Goal: Task Accomplishment & Management: Use online tool/utility

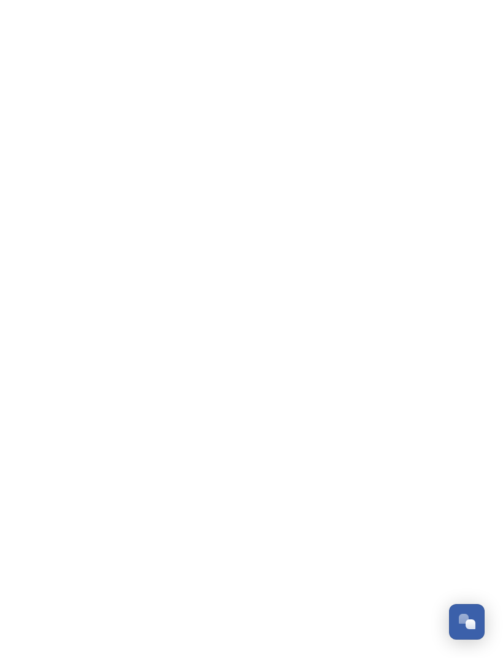
scroll to position [221, 0]
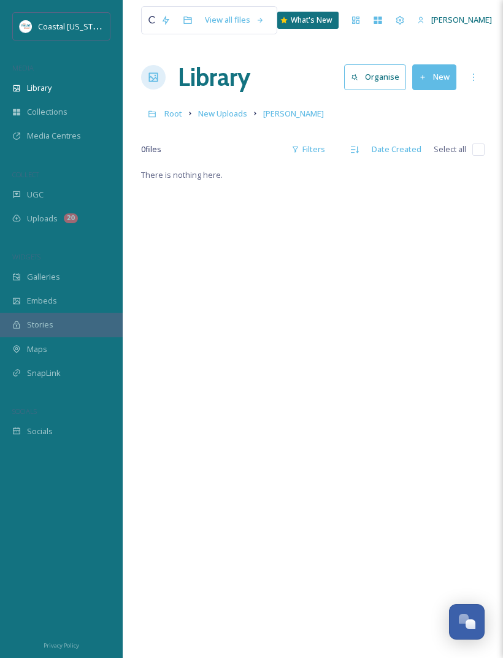
click at [442, 72] on button "New" at bounding box center [434, 76] width 44 height 25
click at [414, 104] on span "File Upload" at bounding box center [429, 106] width 40 height 12
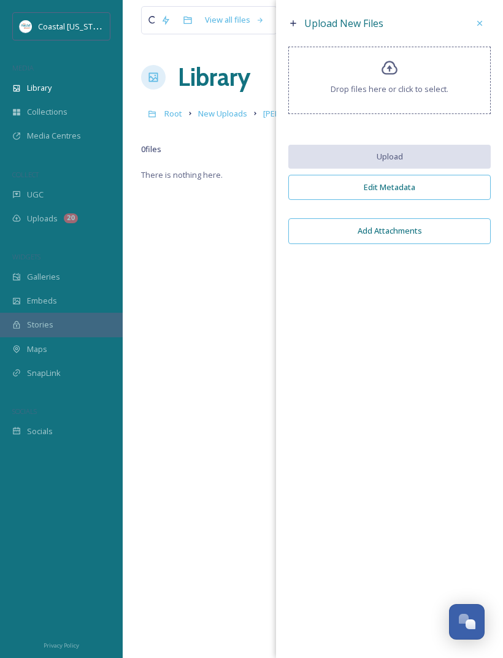
click at [397, 72] on icon at bounding box center [390, 68] width 16 height 14
click at [390, 75] on icon at bounding box center [390, 68] width 16 height 14
click at [379, 69] on div "Drop files here or click to select." at bounding box center [389, 80] width 202 height 67
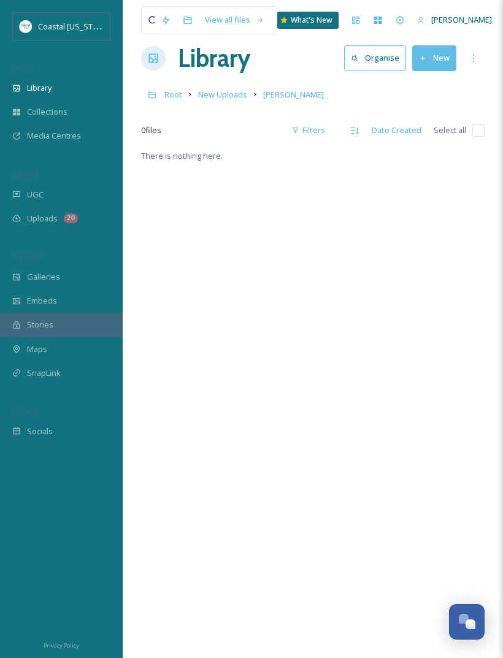
scroll to position [20, 0]
click at [441, 58] on button "New" at bounding box center [434, 57] width 44 height 25
click at [431, 84] on span "File Upload" at bounding box center [429, 86] width 40 height 12
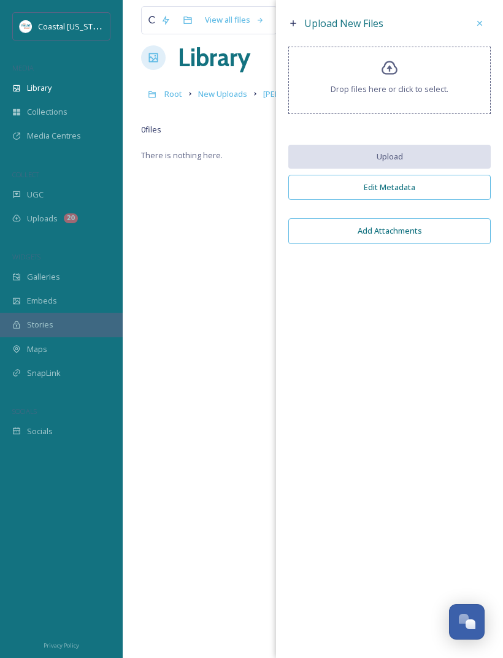
click at [400, 69] on div "Drop files here or click to select." at bounding box center [389, 80] width 202 height 67
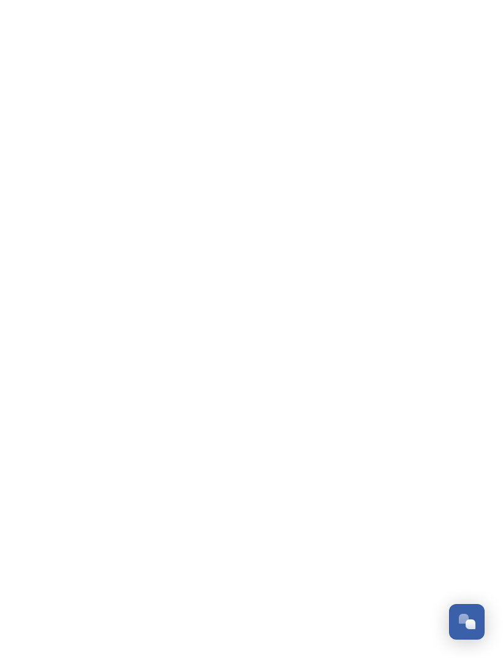
scroll to position [221, 0]
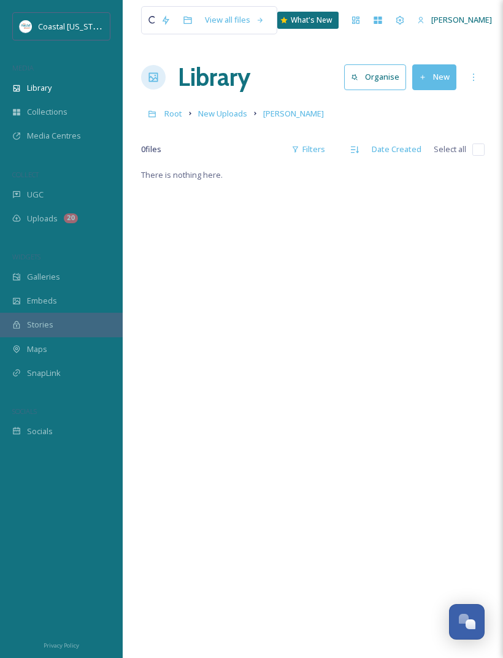
click at [433, 66] on button "New" at bounding box center [434, 76] width 44 height 25
click at [428, 102] on span "File Upload" at bounding box center [429, 106] width 40 height 12
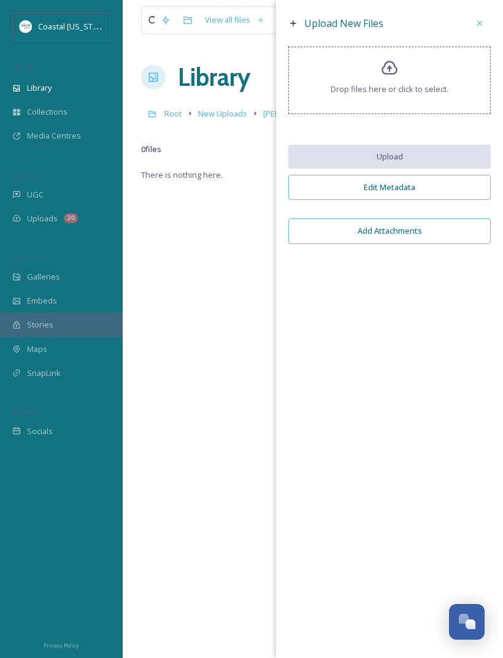
click at [403, 87] on div "Drop files here or click to select." at bounding box center [389, 80] width 202 height 67
click at [381, 70] on icon at bounding box center [390, 69] width 18 height 18
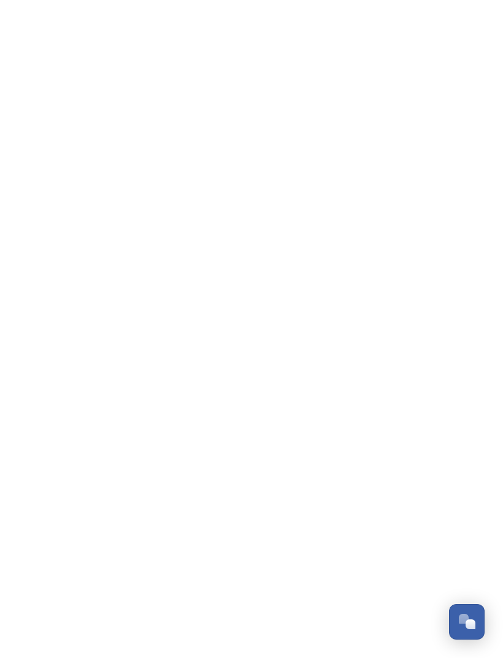
scroll to position [221, 0]
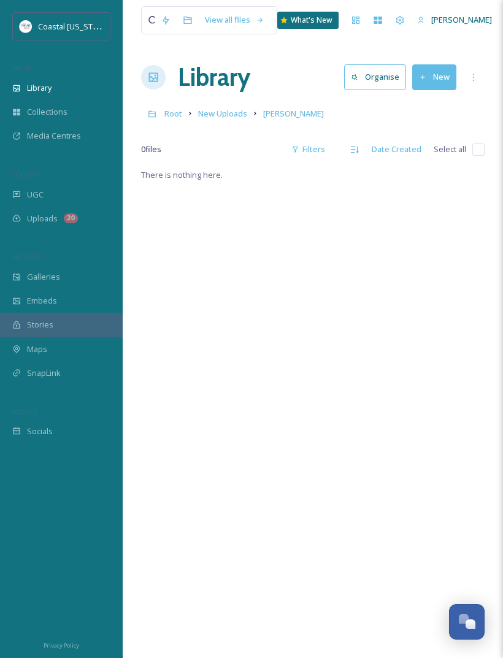
click at [437, 60] on div "Library Organise New" at bounding box center [313, 77] width 344 height 37
click at [434, 75] on button "New" at bounding box center [434, 76] width 44 height 25
click at [427, 102] on span "File Upload" at bounding box center [429, 106] width 40 height 12
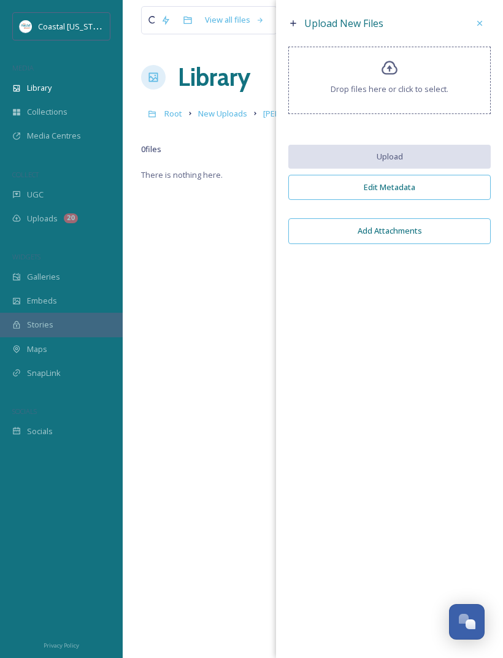
click at [416, 87] on div "Drop files here or click to select." at bounding box center [389, 80] width 202 height 67
click at [398, 77] on icon at bounding box center [390, 69] width 18 height 18
click at [401, 75] on div "Drop files here or click to select." at bounding box center [389, 80] width 202 height 67
click at [388, 64] on icon at bounding box center [390, 69] width 18 height 18
click at [404, 68] on div "Drop files here or click to select." at bounding box center [389, 80] width 202 height 67
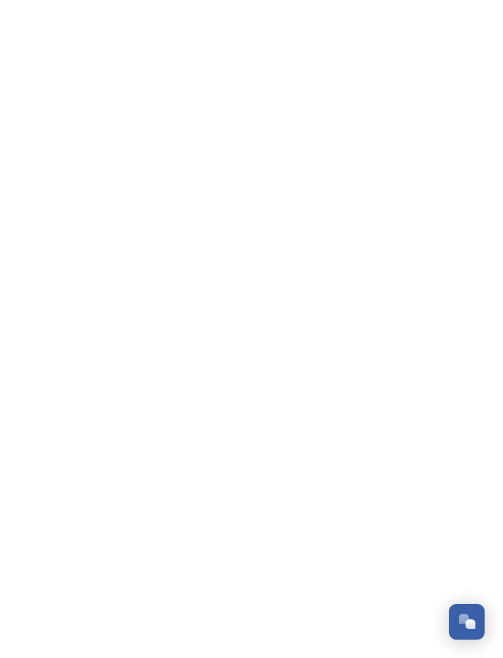
scroll to position [221, 0]
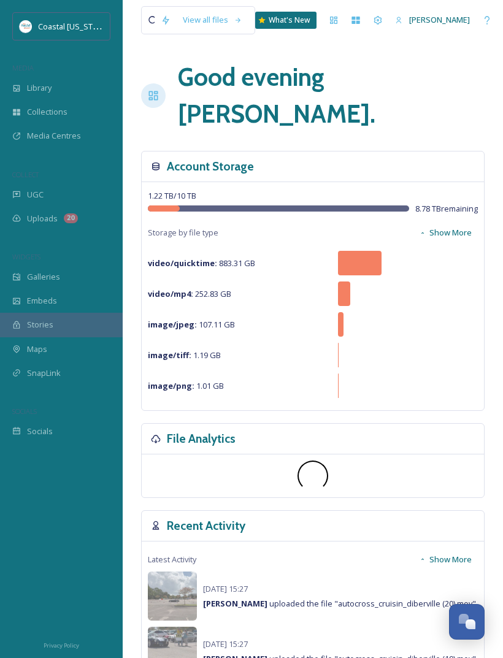
click at [20, 72] on span "MEDIA" at bounding box center [22, 67] width 21 height 9
click at [23, 95] on div "Library" at bounding box center [61, 88] width 123 height 24
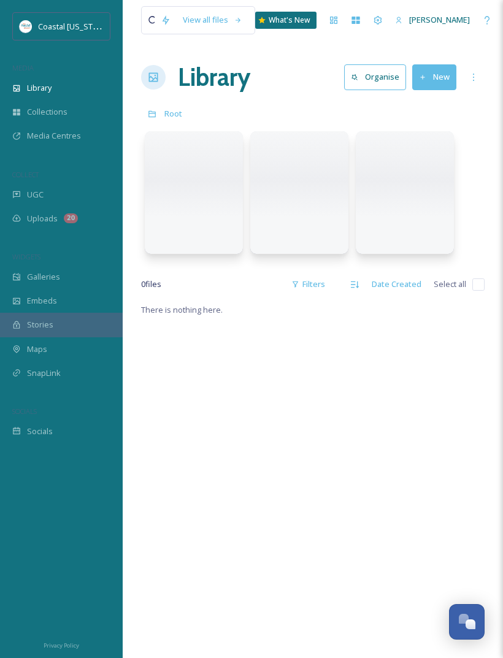
click at [34, 111] on span "Collections" at bounding box center [47, 112] width 40 height 12
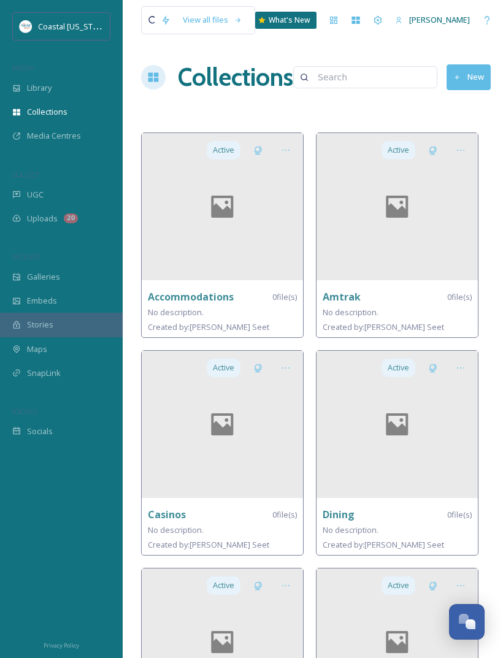
click at [18, 90] on icon at bounding box center [16, 88] width 9 height 9
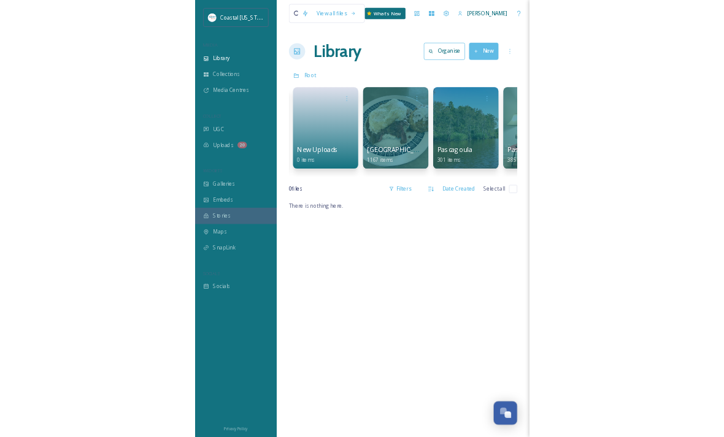
scroll to position [0, 2101]
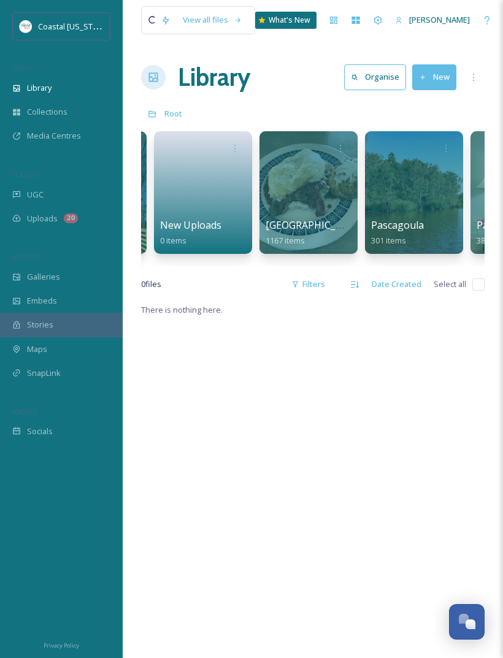
click at [217, 198] on link at bounding box center [203, 189] width 86 height 58
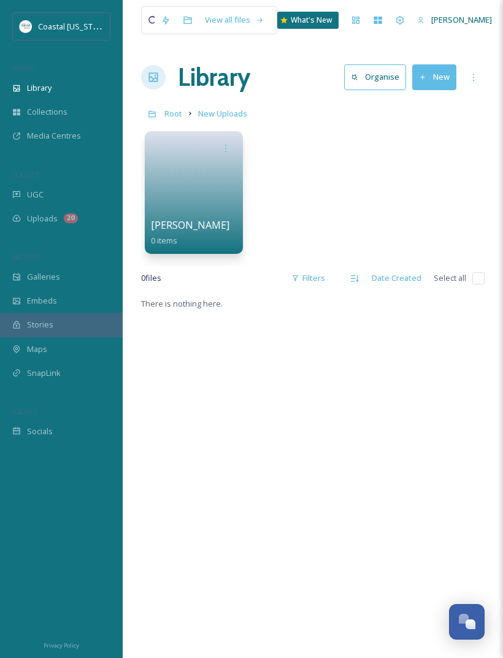
click at [214, 193] on link at bounding box center [194, 189] width 86 height 58
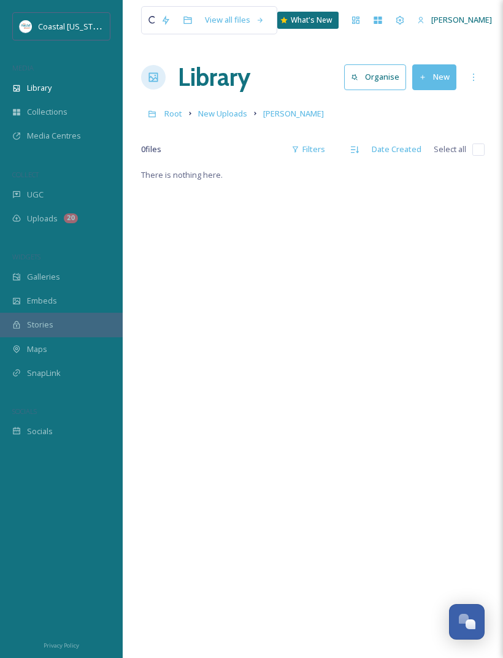
click at [448, 66] on button "New" at bounding box center [434, 76] width 44 height 25
click at [440, 109] on span "File Upload" at bounding box center [429, 106] width 40 height 12
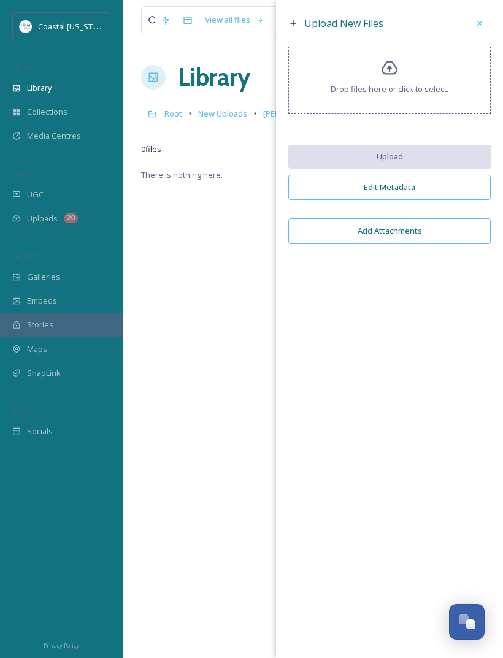
click at [401, 48] on div "Drop files here or click to select." at bounding box center [389, 80] width 202 height 67
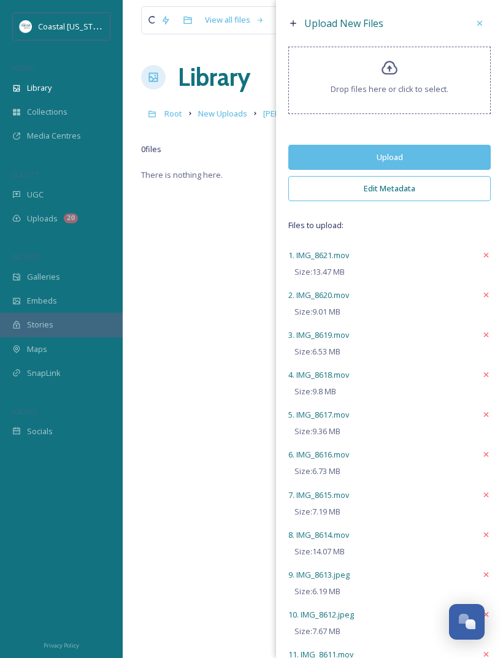
click at [460, 160] on button "Upload" at bounding box center [389, 157] width 202 height 25
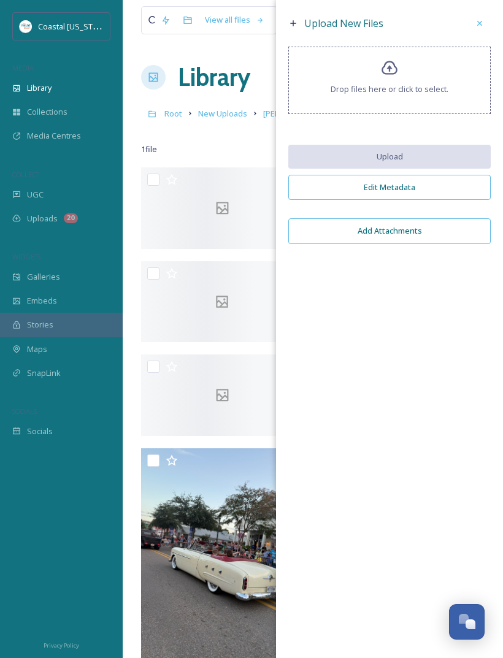
click at [414, 70] on div "Drop files here or click to select." at bounding box center [389, 80] width 202 height 67
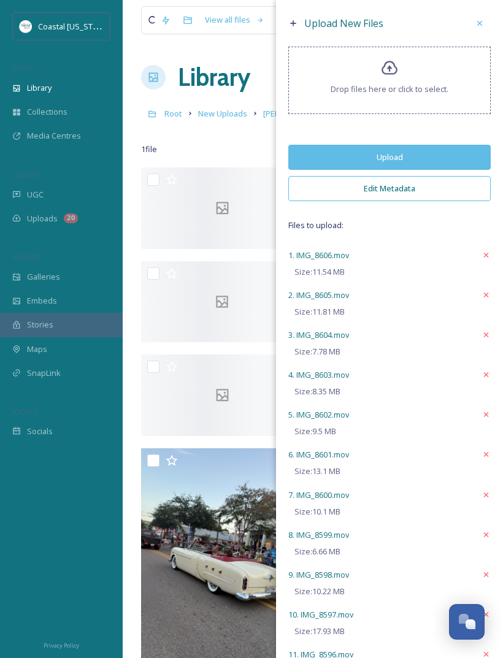
click at [449, 158] on button "Upload" at bounding box center [389, 157] width 202 height 25
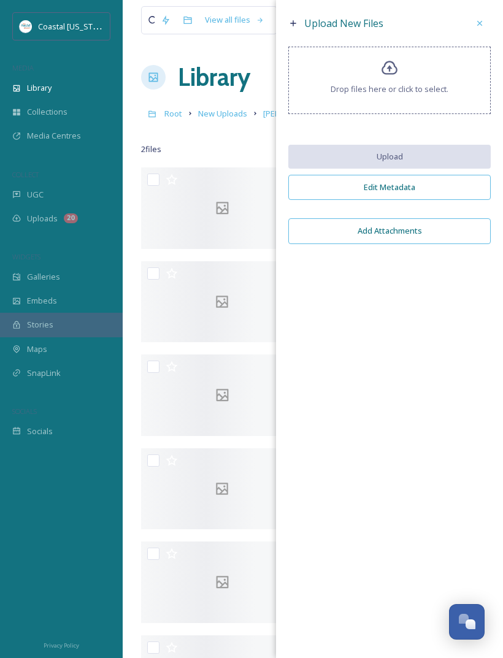
click at [409, 71] on div "Drop files here or click to select." at bounding box center [389, 80] width 202 height 67
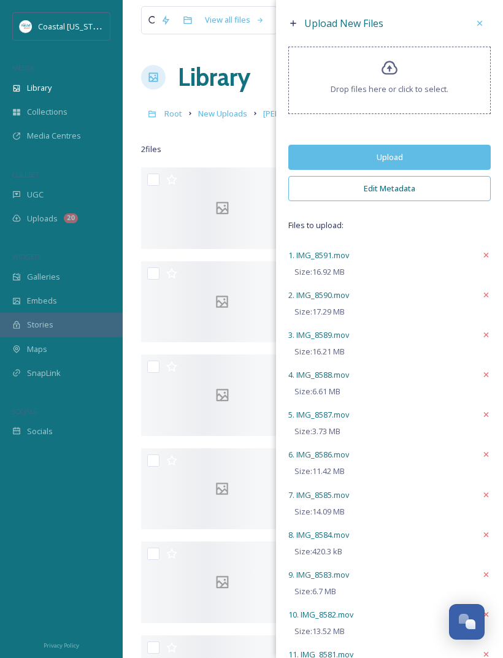
click at [426, 165] on button "Upload" at bounding box center [389, 157] width 202 height 25
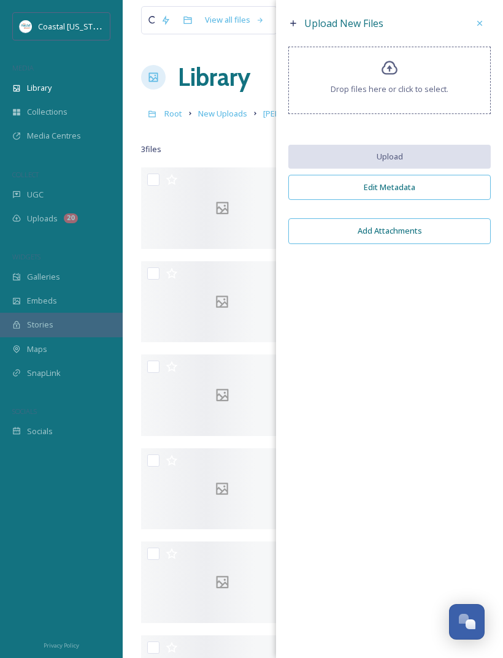
click at [398, 60] on icon at bounding box center [390, 69] width 18 height 18
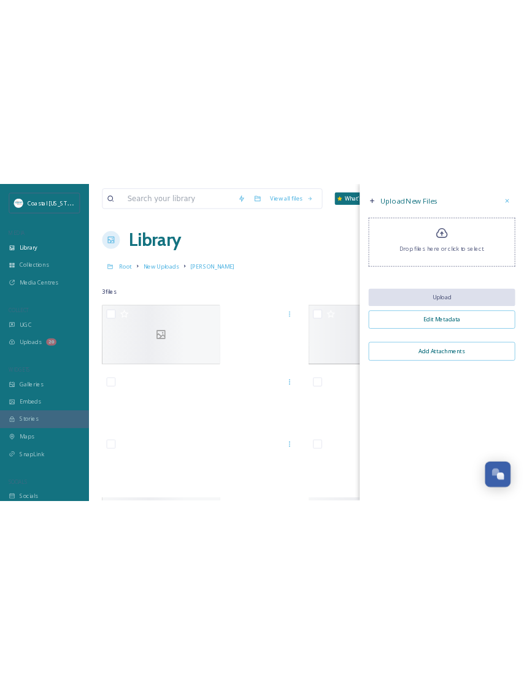
scroll to position [221, 0]
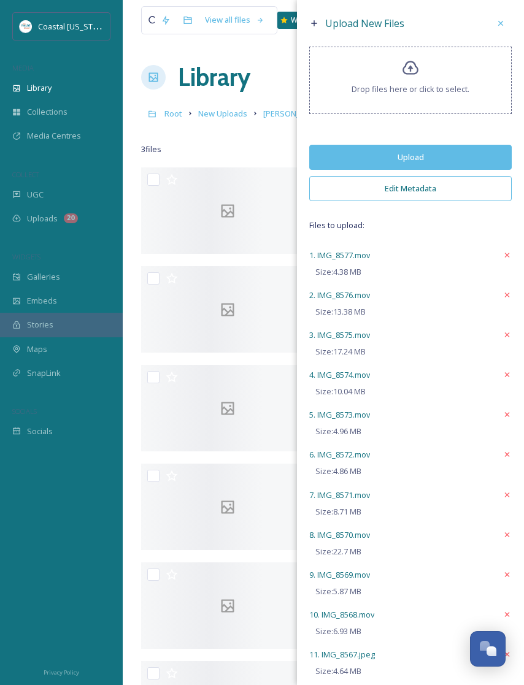
click at [460, 161] on button "Upload" at bounding box center [410, 157] width 202 height 25
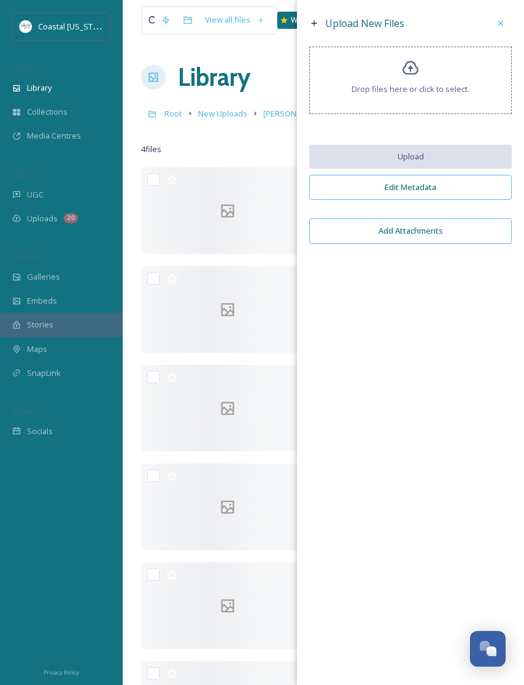
click at [412, 68] on icon at bounding box center [411, 69] width 18 height 18
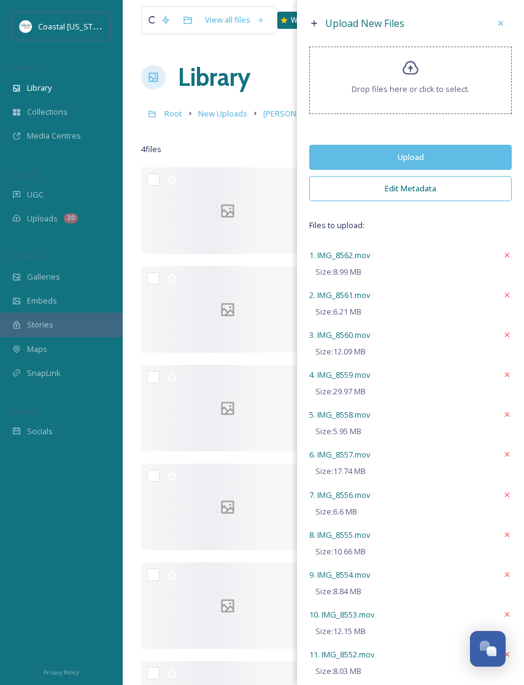
click at [431, 161] on button "Upload" at bounding box center [410, 157] width 202 height 25
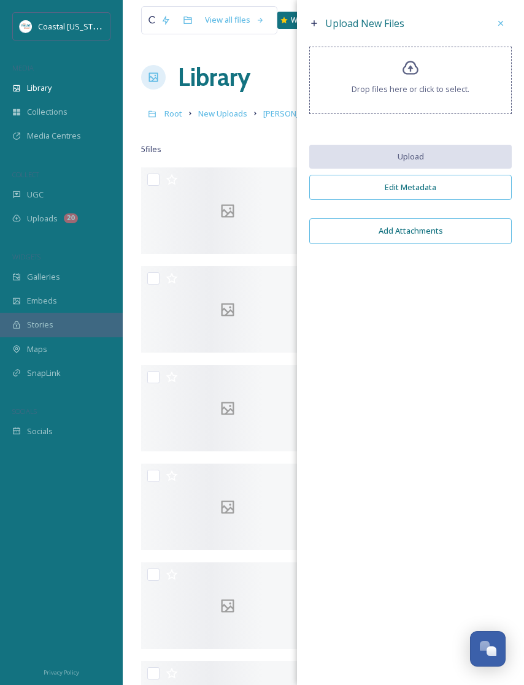
click at [391, 78] on div "Drop files here or click to select." at bounding box center [410, 80] width 202 height 67
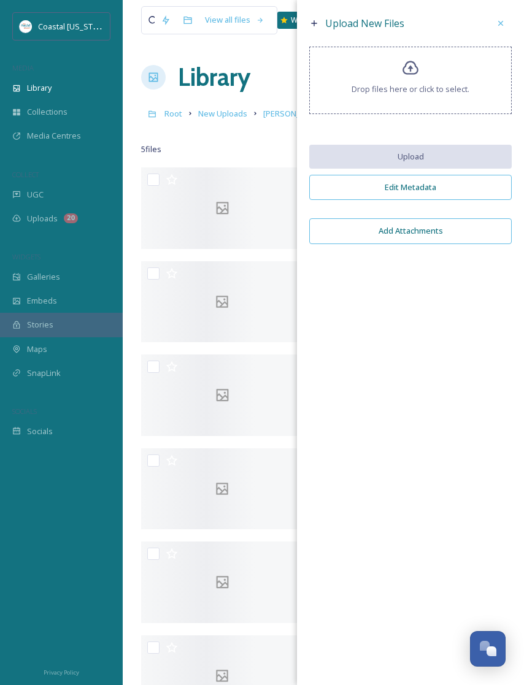
click at [407, 74] on icon at bounding box center [411, 69] width 18 height 18
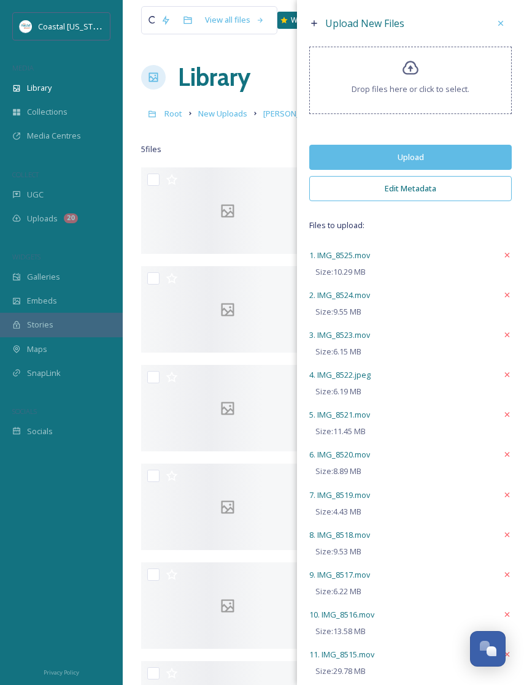
click at [426, 166] on button "Upload" at bounding box center [410, 157] width 202 height 25
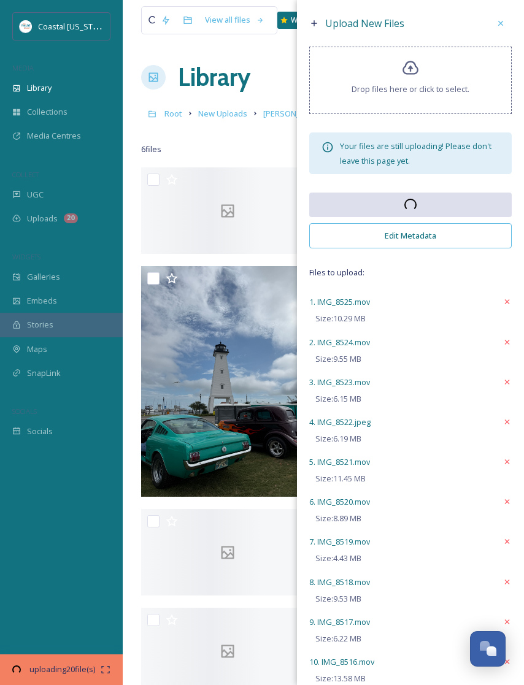
scroll to position [0, 0]
